Goal: Information Seeking & Learning: Learn about a topic

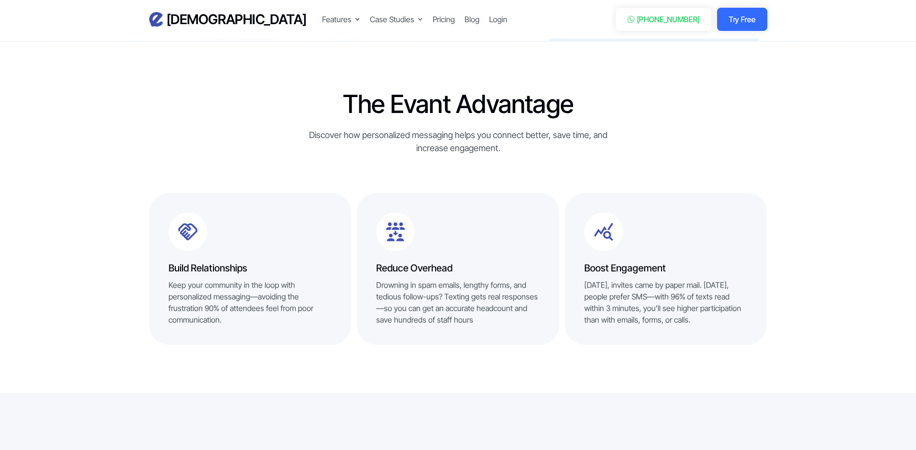
scroll to position [483, 0]
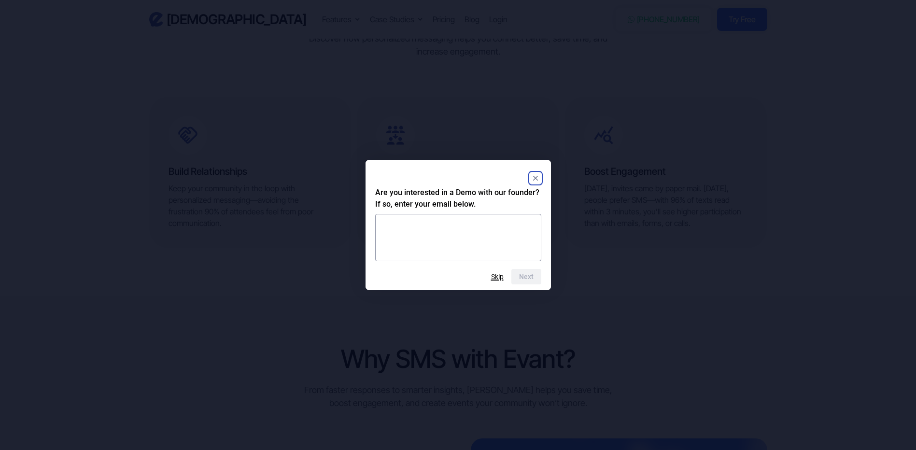
click at [498, 277] on button "Skip" at bounding box center [497, 277] width 13 height 8
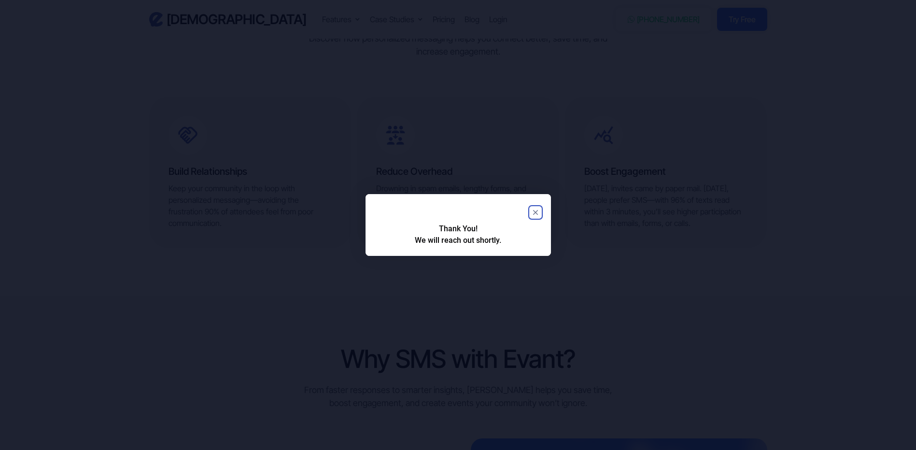
click at [539, 211] on rect "Close" at bounding box center [536, 213] width 12 height 12
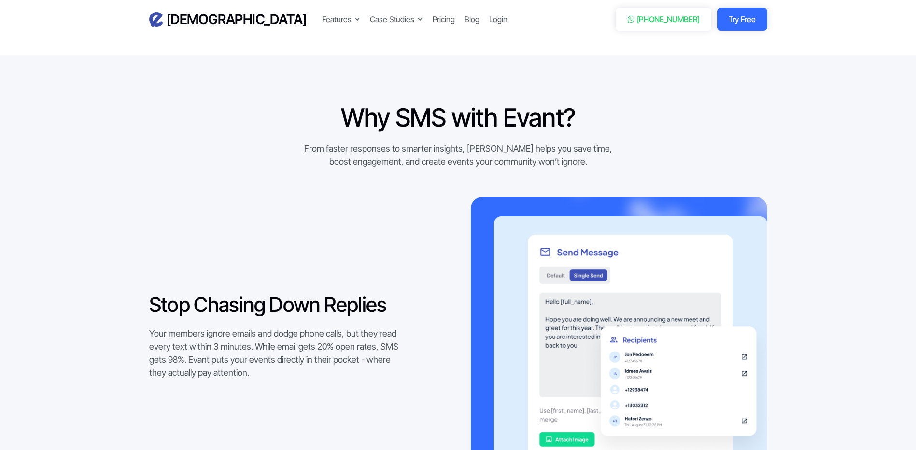
scroll to position [918, 0]
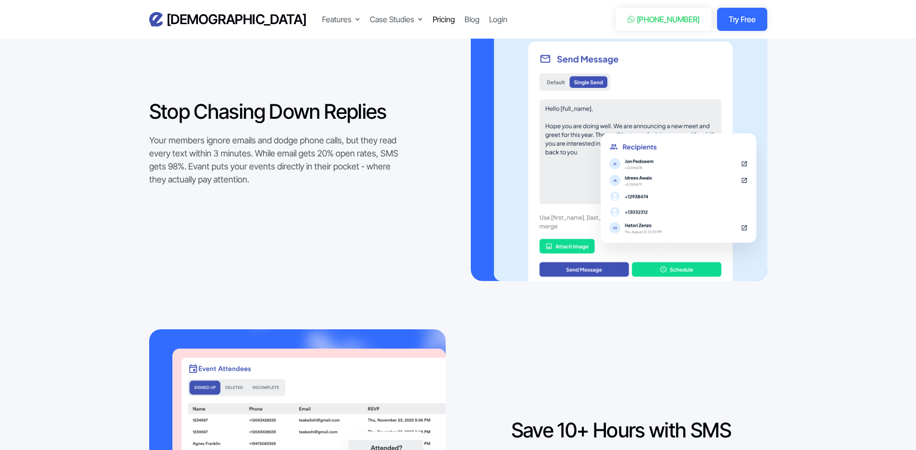
click at [433, 21] on div "Pricing" at bounding box center [444, 20] width 22 height 12
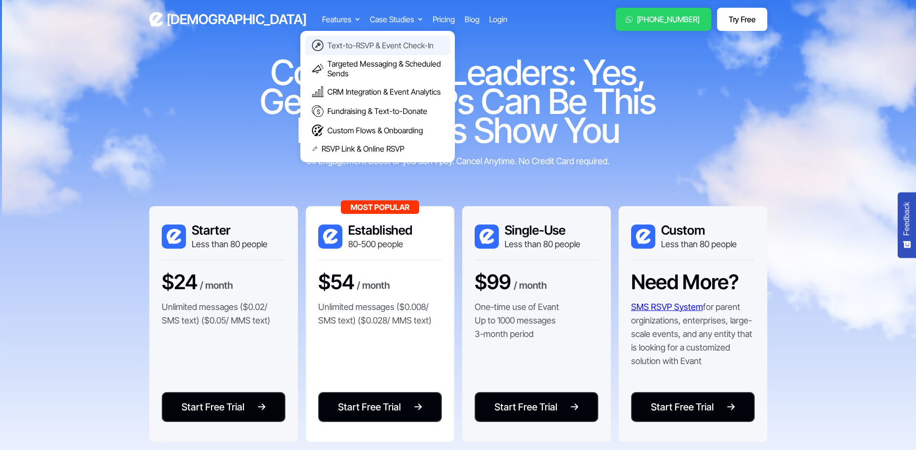
click at [327, 46] on div "Text-to-RSVP & Event Check-In" at bounding box center [380, 46] width 106 height 10
